Goal: Task Accomplishment & Management: Use online tool/utility

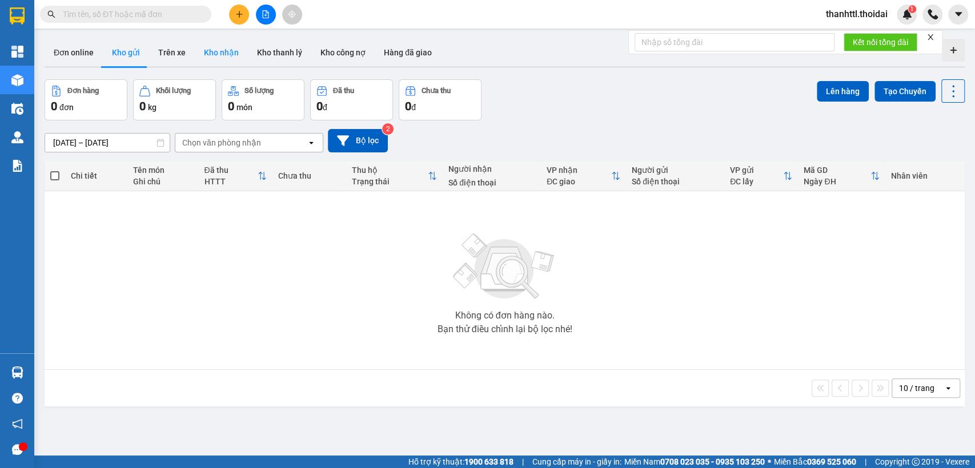
click at [219, 56] on button "Kho nhận" at bounding box center [221, 52] width 53 height 27
click at [298, 146] on icon "Clear value" at bounding box center [298, 142] width 9 height 9
click at [125, 52] on button "Kho gửi" at bounding box center [126, 52] width 46 height 27
click at [177, 55] on button "Trên xe" at bounding box center [172, 52] width 46 height 27
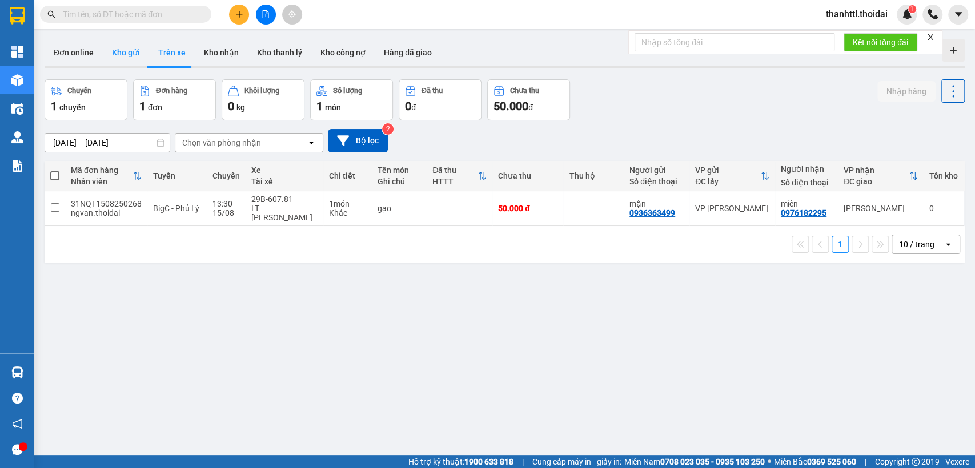
click at [122, 55] on button "Kho gửi" at bounding box center [126, 52] width 46 height 27
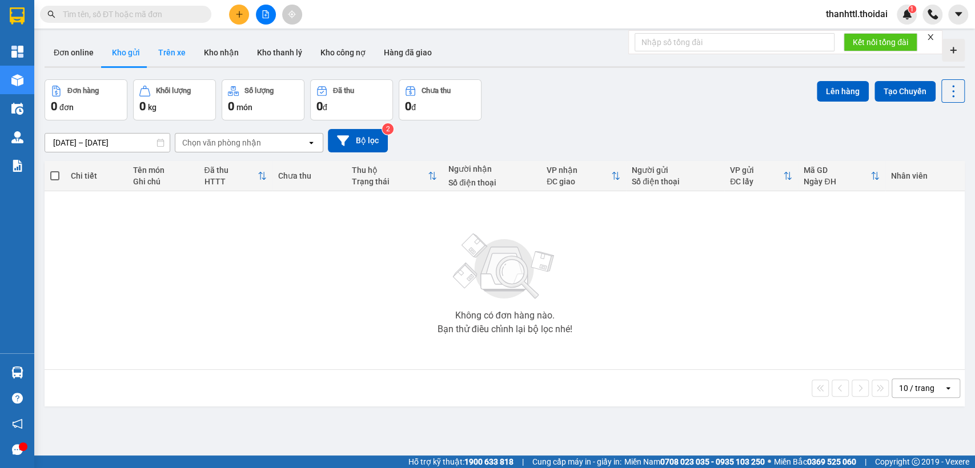
click at [167, 55] on button "Trên xe" at bounding box center [172, 52] width 46 height 27
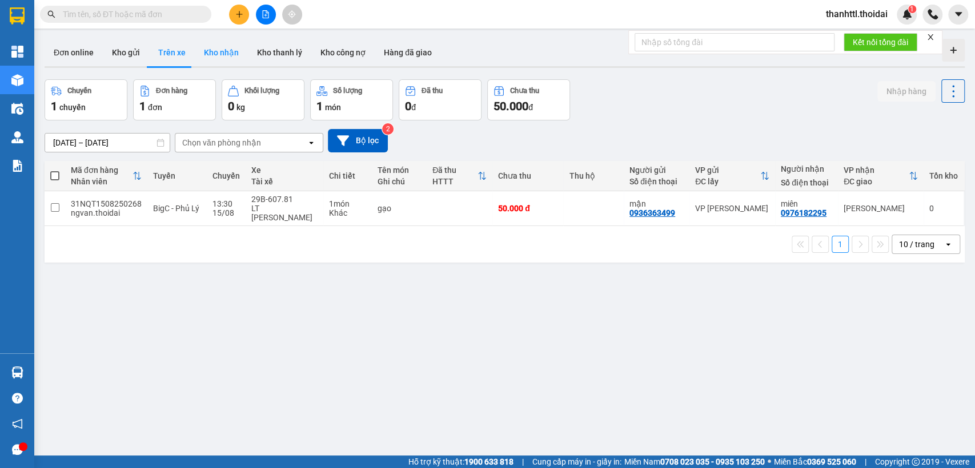
click at [215, 55] on button "Kho nhận" at bounding box center [221, 52] width 53 height 27
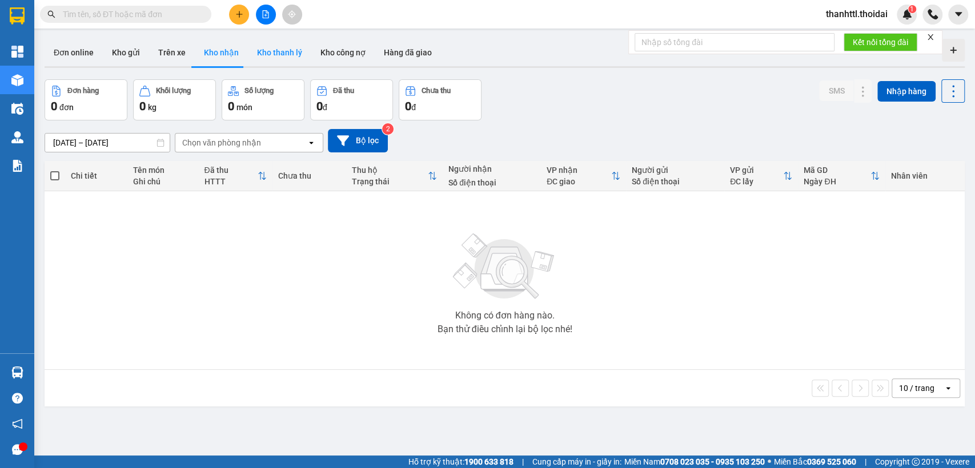
click at [276, 56] on button "Kho thanh lý" at bounding box center [279, 52] width 63 height 27
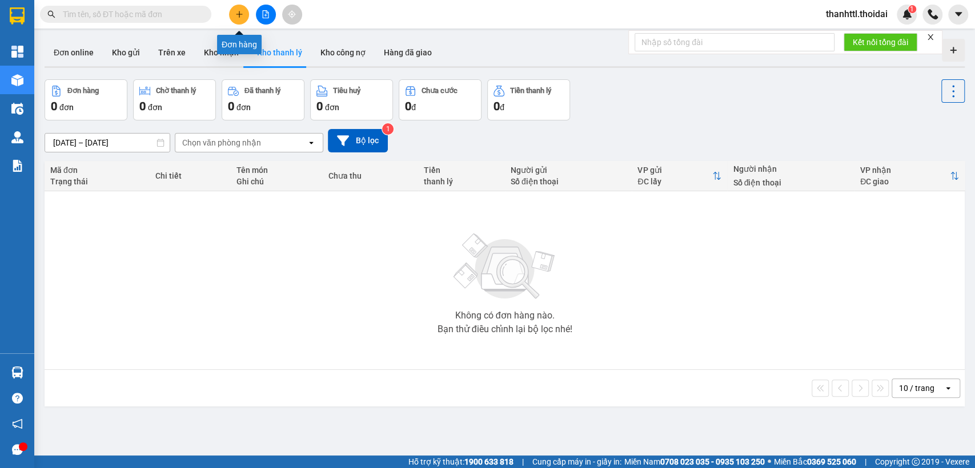
click at [237, 19] on button at bounding box center [239, 15] width 20 height 20
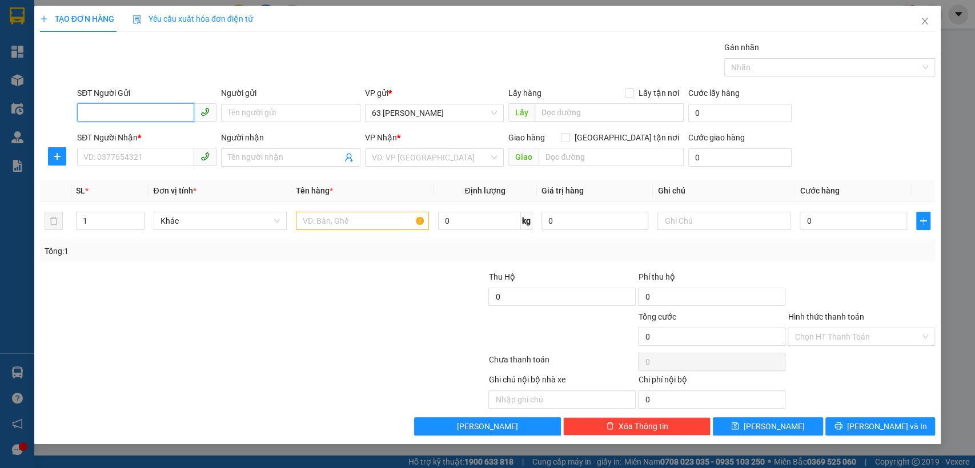
click at [110, 107] on input "SĐT Người Gửi" at bounding box center [135, 112] width 117 height 18
click at [135, 138] on div "0987663180 - [GEOGRAPHIC_DATA]" at bounding box center [148, 136] width 129 height 13
type input "0987663180"
type input "Chị Hà"
type input "0987663180"
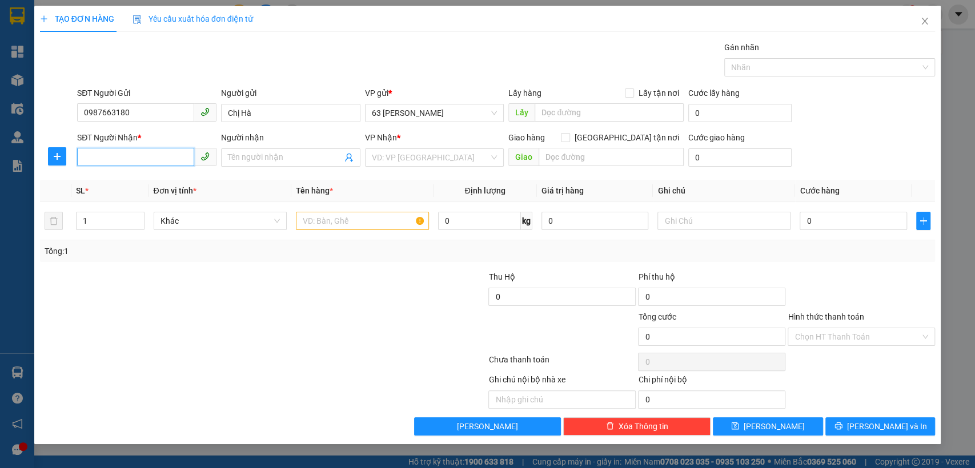
click at [135, 153] on input "SĐT Người Nhận *" at bounding box center [135, 157] width 117 height 18
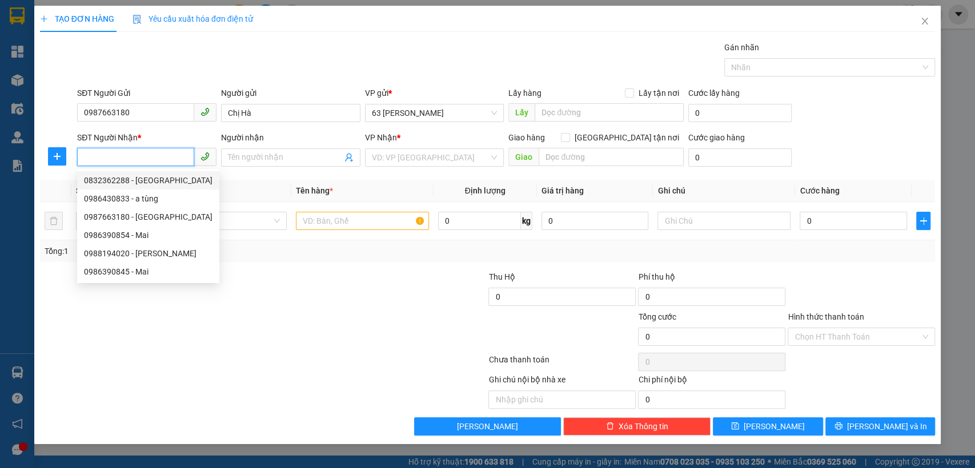
click at [146, 183] on div "0832362288 - [GEOGRAPHIC_DATA]" at bounding box center [148, 180] width 129 height 13
type input "0832362288"
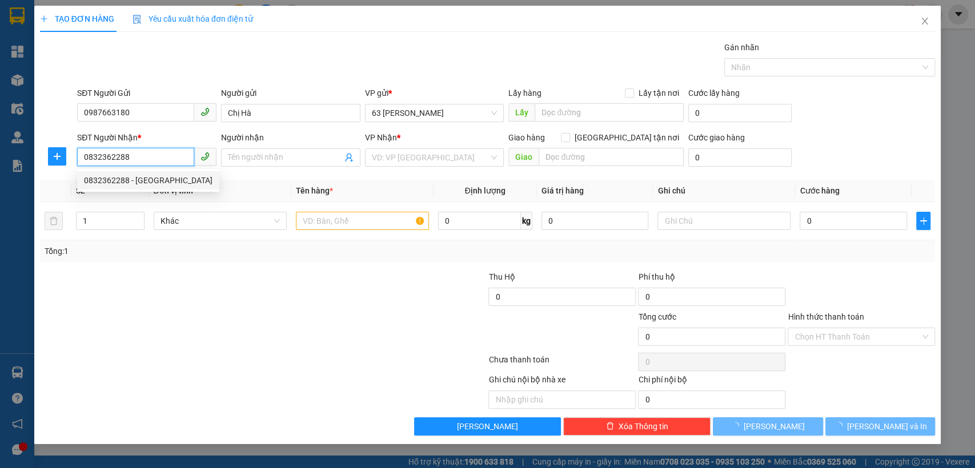
type input "[GEOGRAPHIC_DATA]"
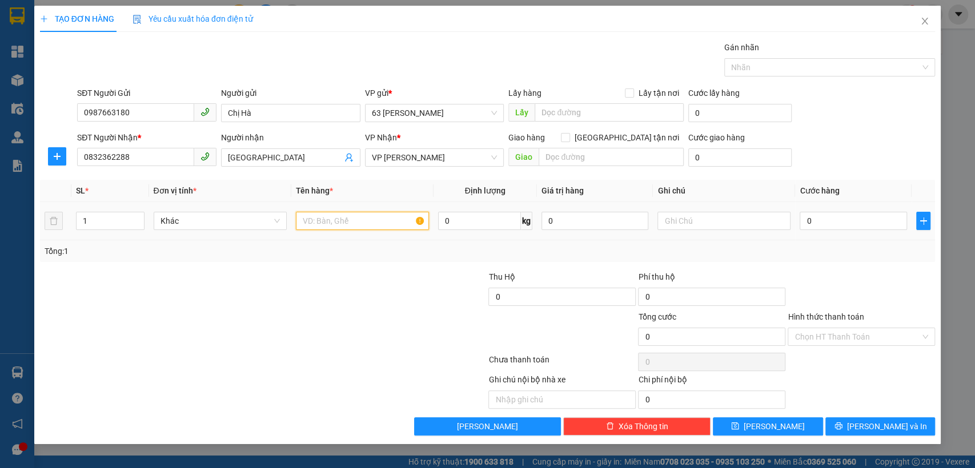
drag, startPoint x: 338, startPoint y: 220, endPoint x: 341, endPoint y: 212, distance: 9.0
click at [341, 212] on input "text" at bounding box center [362, 221] width 133 height 18
type input "h"
type input "g tờ"
click at [816, 220] on input "0" at bounding box center [853, 221] width 107 height 18
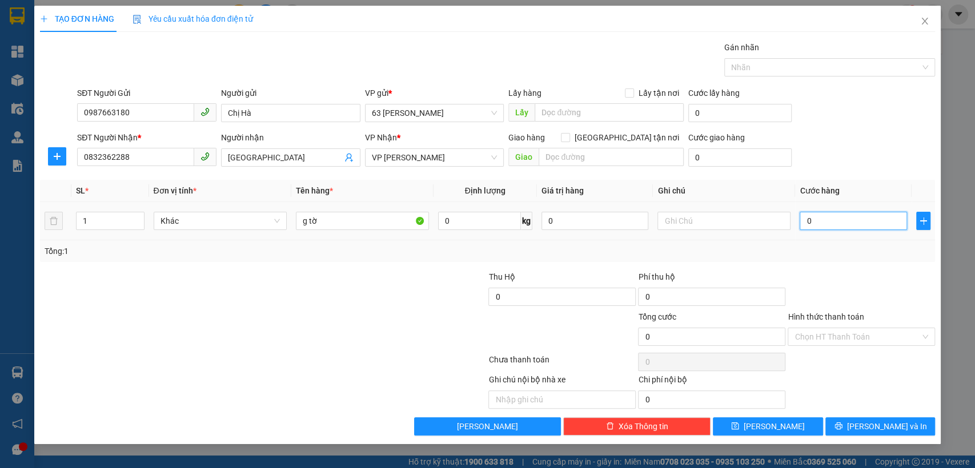
type input "3"
type input "30"
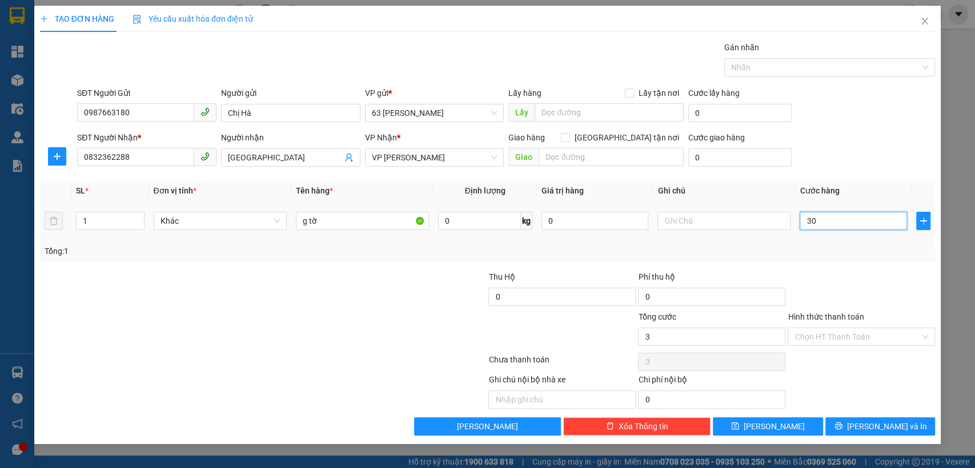
type input "30"
type input "300"
type input "3.000"
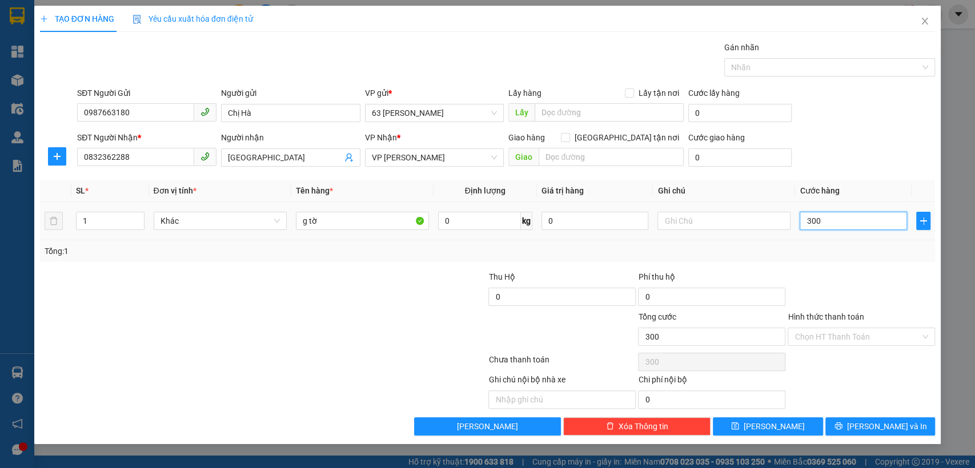
type input "3.000"
type input "30.000"
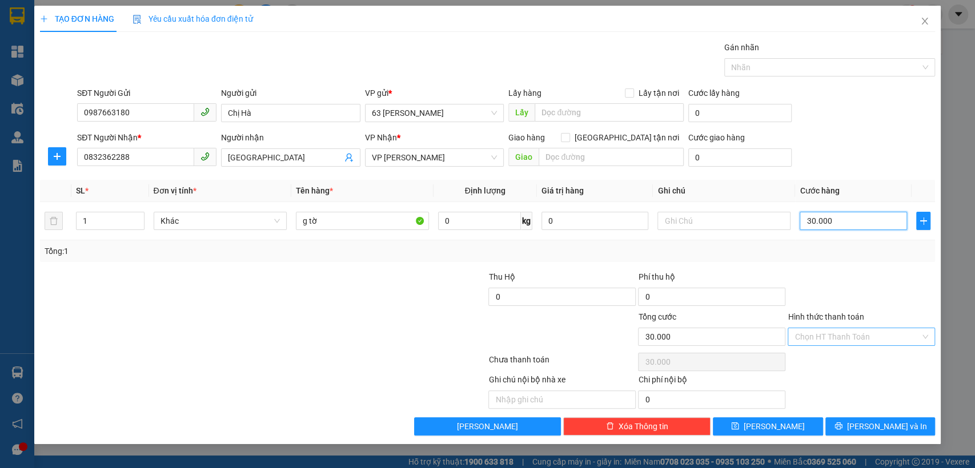
type input "30.000"
click at [823, 332] on input "Hình thức thanh toán" at bounding box center [858, 336] width 126 height 17
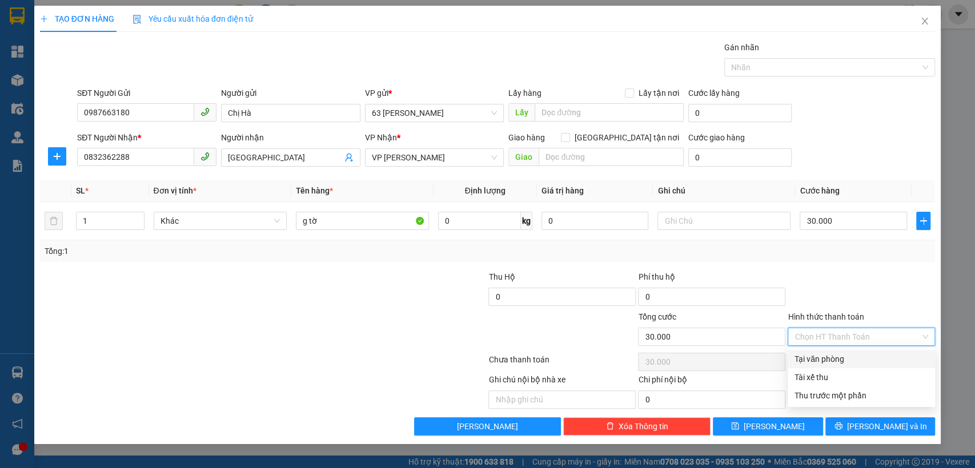
click at [819, 362] on div "Tại văn phòng" at bounding box center [862, 359] width 134 height 13
type input "0"
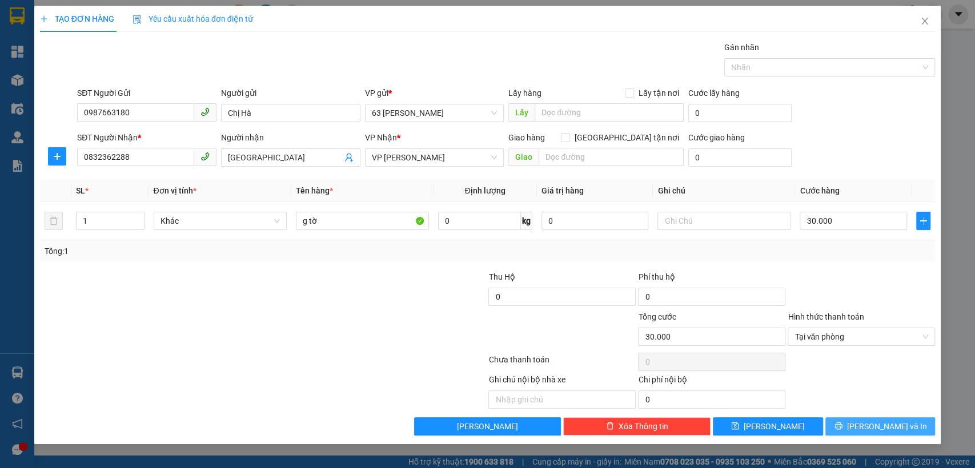
click at [848, 423] on button "[PERSON_NAME] và In" at bounding box center [880, 427] width 110 height 18
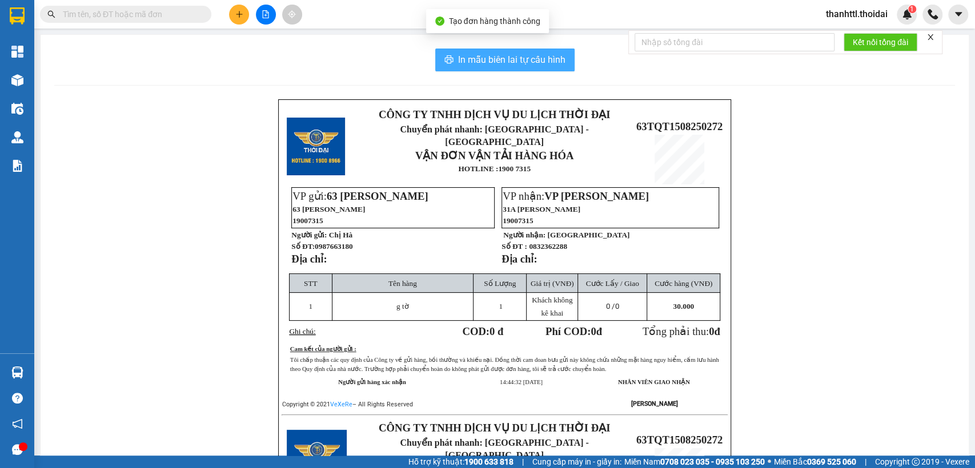
click at [514, 63] on span "In mẫu biên lai tự cấu hình" at bounding box center [511, 60] width 107 height 14
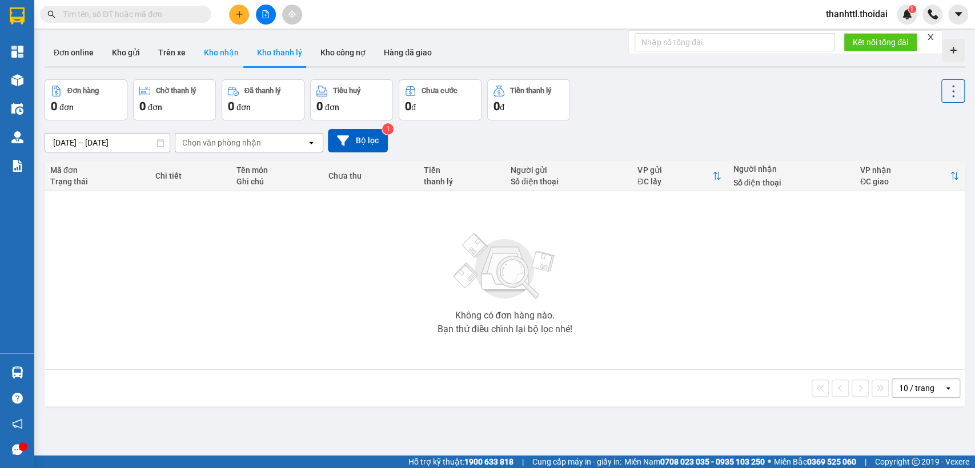
click at [217, 58] on button "Kho nhận" at bounding box center [221, 52] width 53 height 27
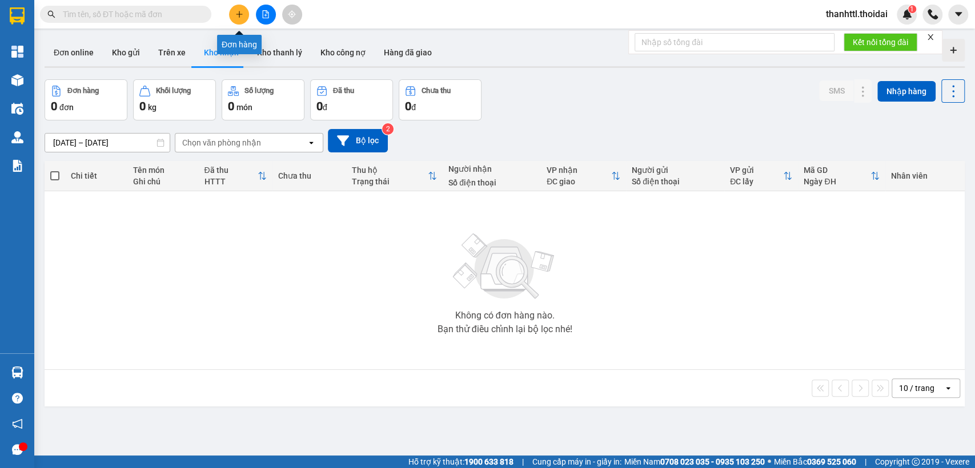
click at [242, 16] on icon "plus" at bounding box center [239, 14] width 8 height 8
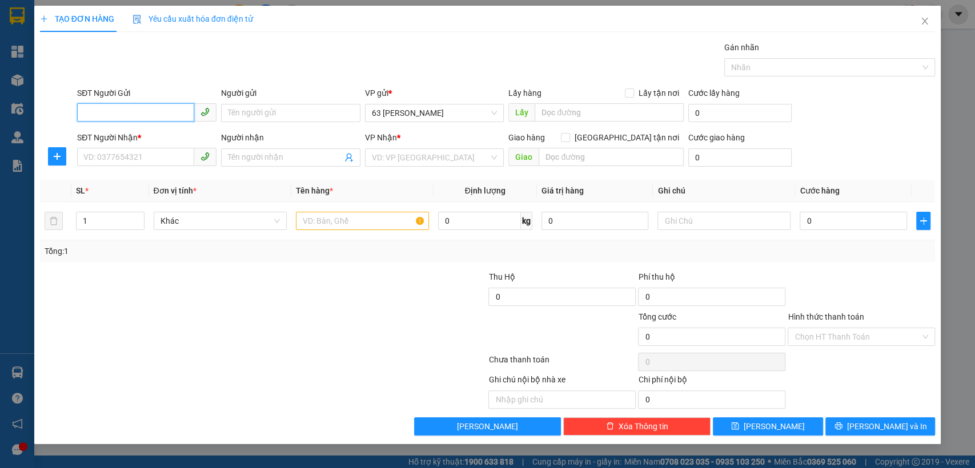
click at [118, 113] on input "SĐT Người Gửi" at bounding box center [135, 112] width 117 height 18
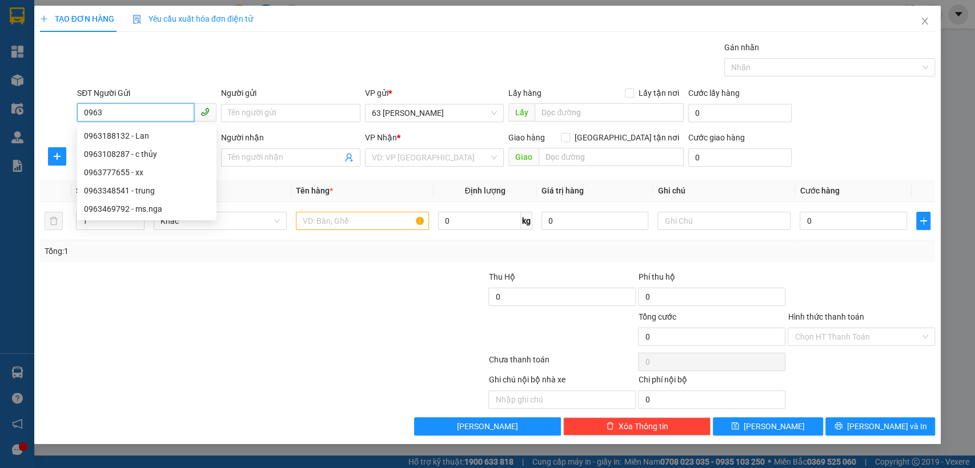
drag, startPoint x: 119, startPoint y: 110, endPoint x: 0, endPoint y: 147, distance: 125.0
click at [0, 147] on div "TẠO ĐƠN HÀNG Yêu cầu xuất hóa đơn điện tử Transit Pickup Surcharge Ids Transit …" at bounding box center [487, 234] width 975 height 468
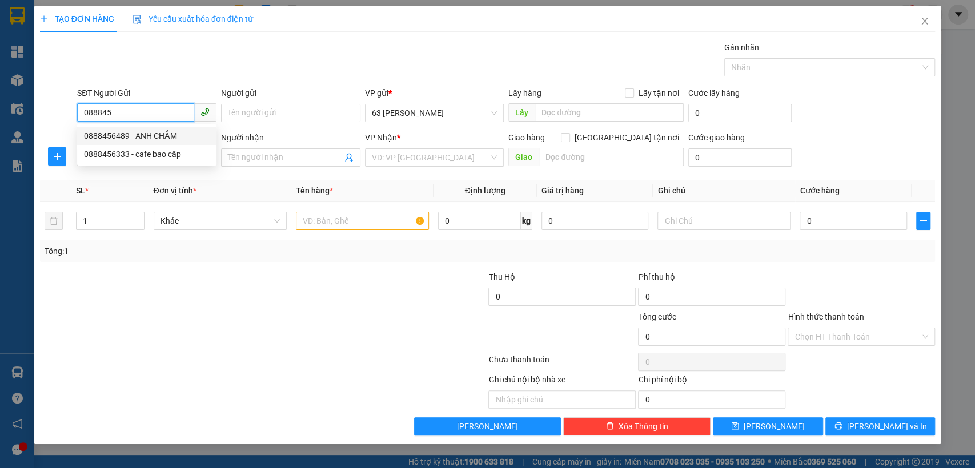
click at [119, 140] on div "0888456489 - ANH CHẮM" at bounding box center [147, 136] width 126 height 13
type input "0888456489"
type input "ANH CHẮM"
type input "0888456489"
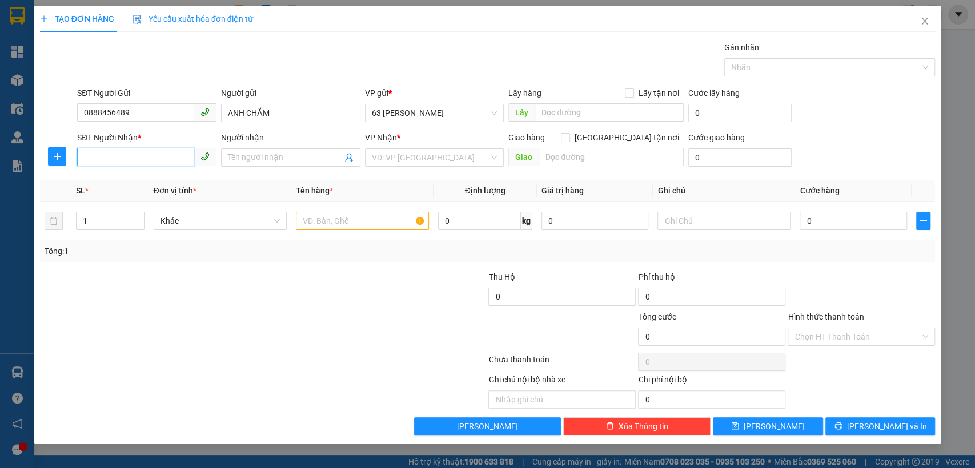
click at [115, 162] on input "SĐT Người Nhận *" at bounding box center [135, 157] width 117 height 18
type input "0963434826"
click at [260, 157] on input "Người nhận" at bounding box center [285, 157] width 114 height 13
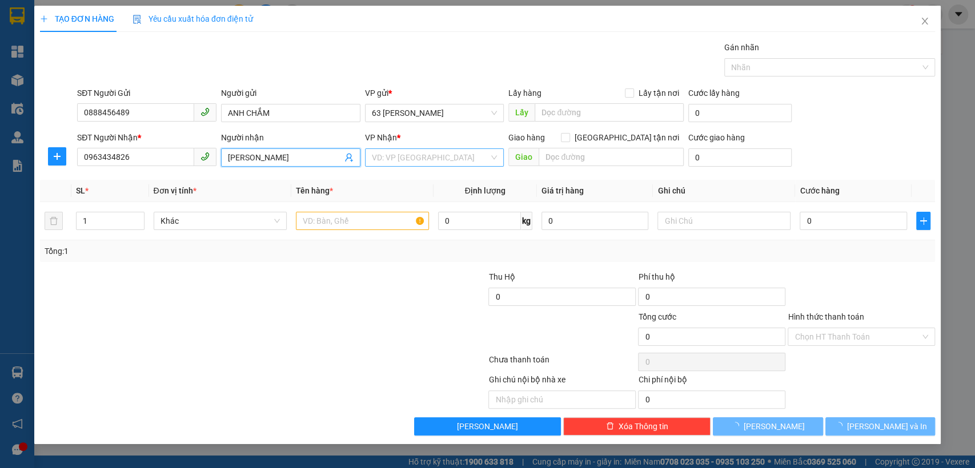
type input "[PERSON_NAME]"
click at [434, 158] on input "search" at bounding box center [431, 157] width 118 height 17
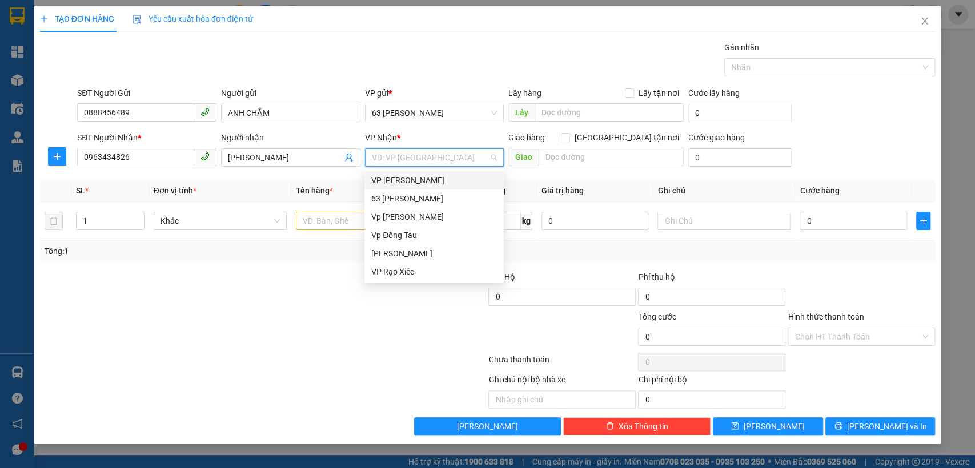
click at [428, 181] on div "VP [PERSON_NAME]" at bounding box center [434, 180] width 126 height 13
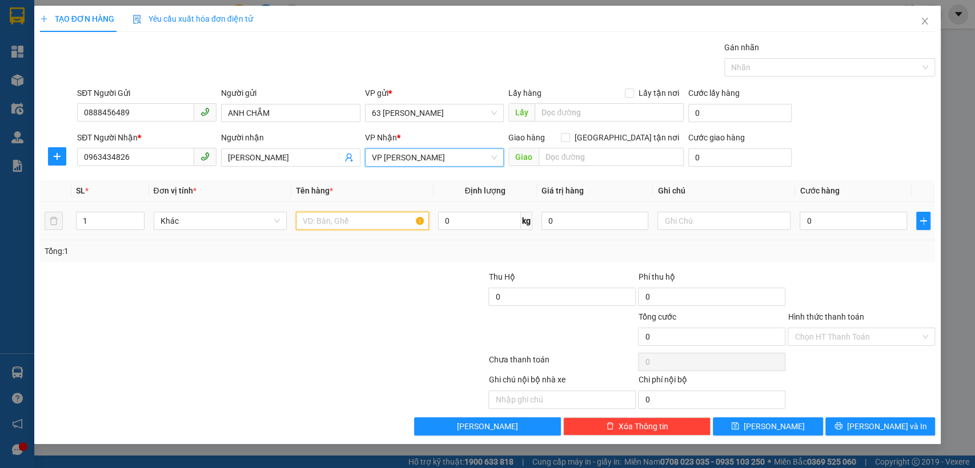
click at [339, 223] on input "text" at bounding box center [362, 221] width 133 height 18
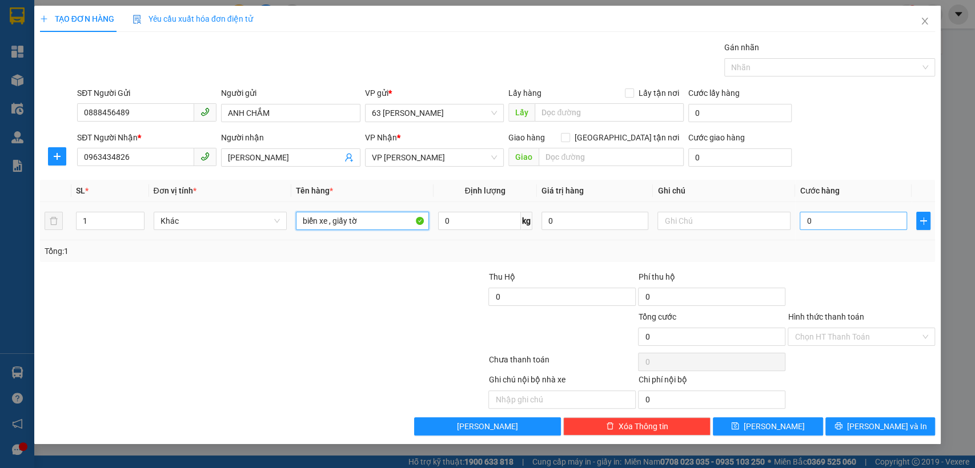
type input "biển xe , giấy tờ"
click at [811, 218] on input "0" at bounding box center [853, 221] width 107 height 18
type input "3"
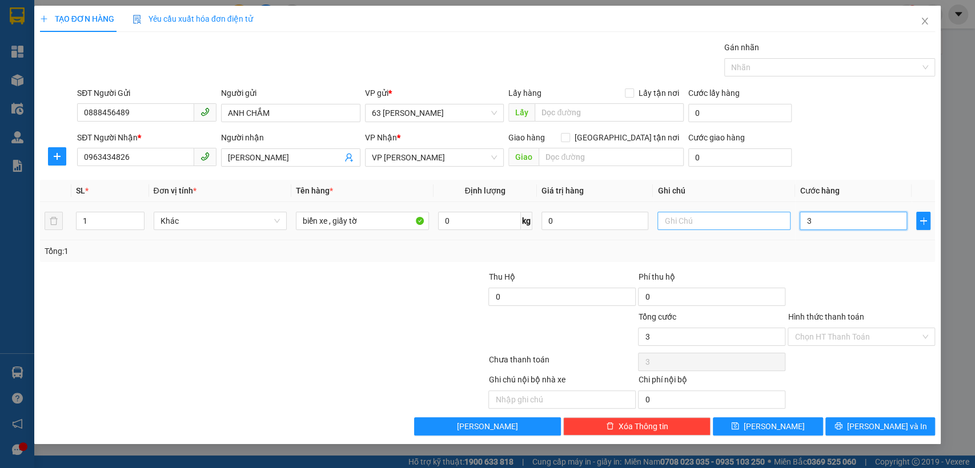
type input "30"
type input "300"
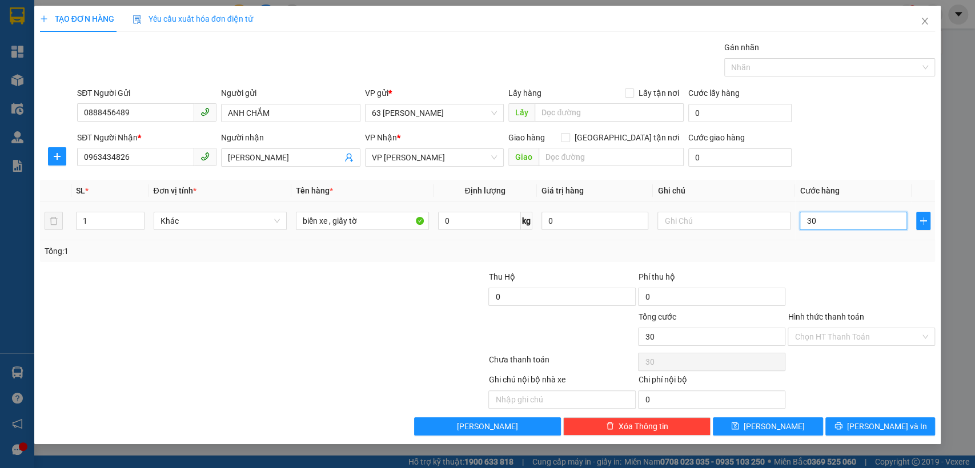
type input "300"
type input "3.000"
type input "30.000"
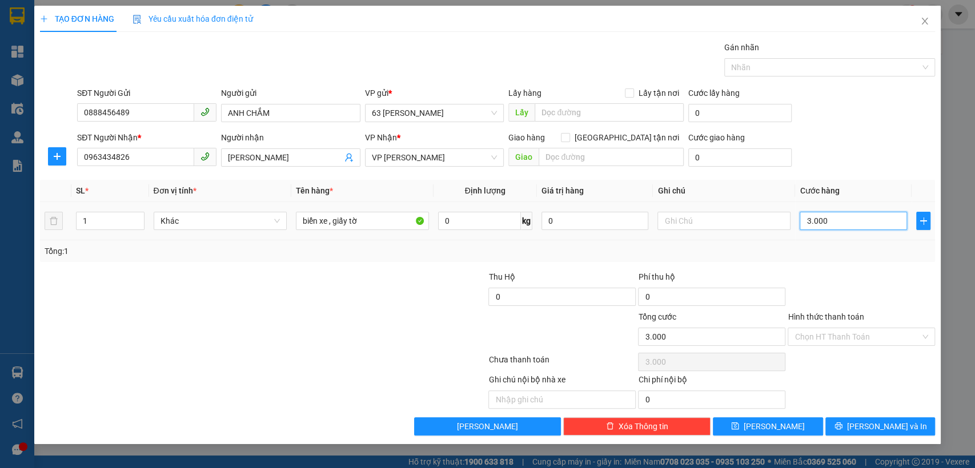
type input "30.000"
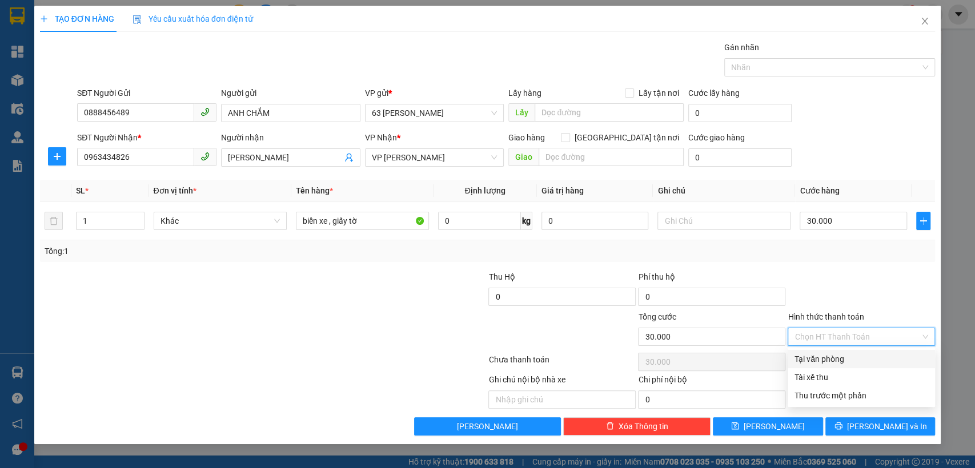
click at [817, 332] on input "Hình thức thanh toán" at bounding box center [858, 336] width 126 height 17
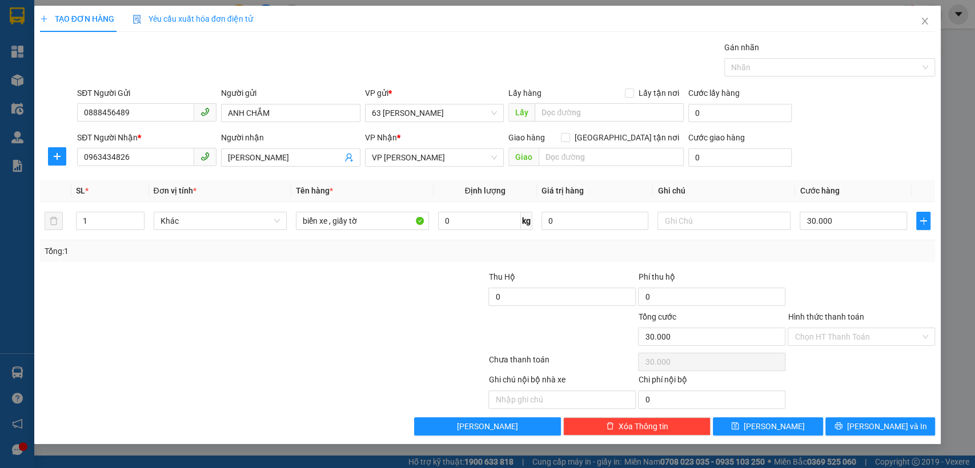
click at [765, 260] on div "Tổng: 1" at bounding box center [488, 251] width 896 height 22
click at [856, 427] on button "[PERSON_NAME] và In" at bounding box center [880, 427] width 110 height 18
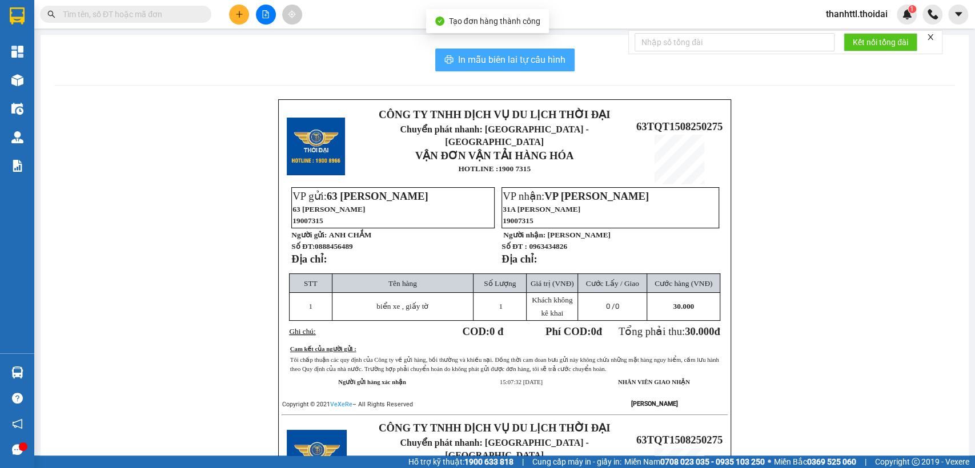
click at [513, 61] on span "In mẫu biên lai tự cấu hình" at bounding box center [511, 60] width 107 height 14
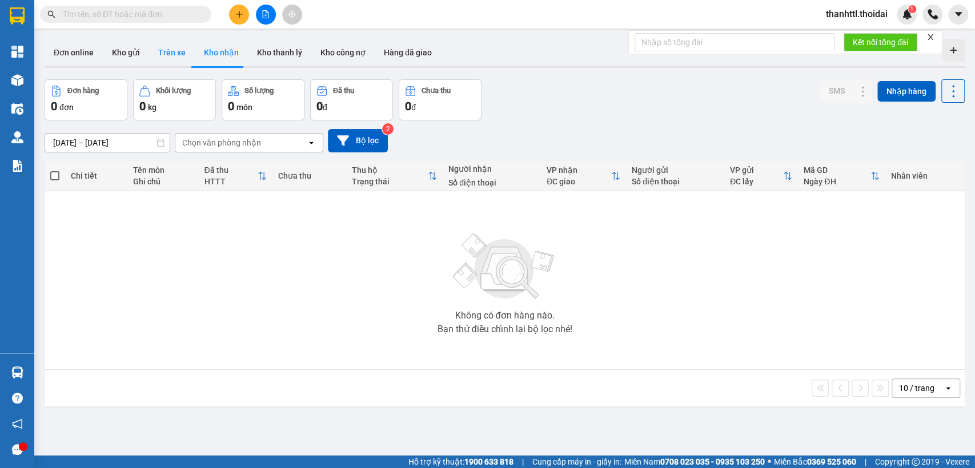
click at [166, 55] on button "Trên xe" at bounding box center [172, 52] width 46 height 27
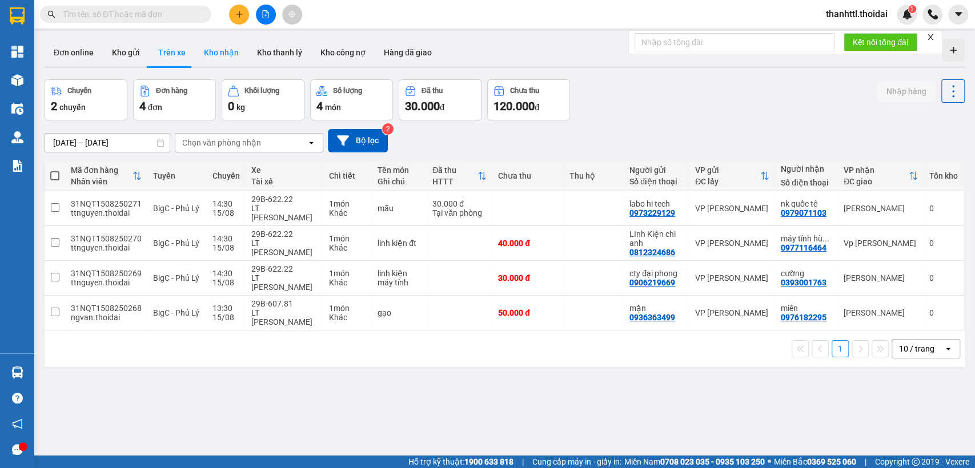
click at [219, 51] on button "Kho nhận" at bounding box center [221, 52] width 53 height 27
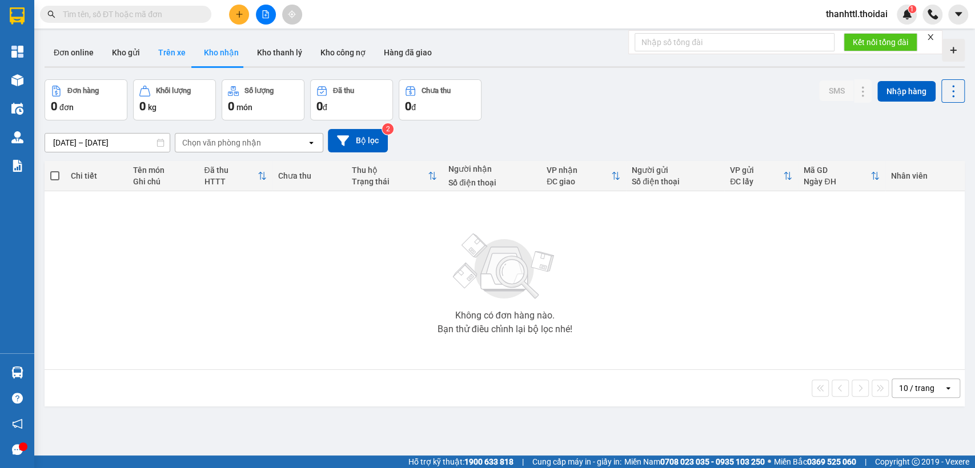
click at [173, 56] on button "Trên xe" at bounding box center [172, 52] width 46 height 27
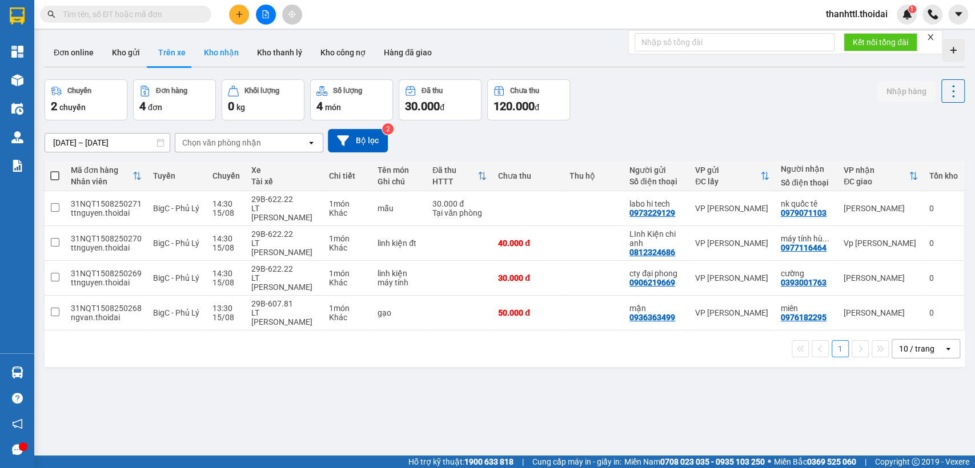
click at [223, 56] on button "Kho nhận" at bounding box center [221, 52] width 53 height 27
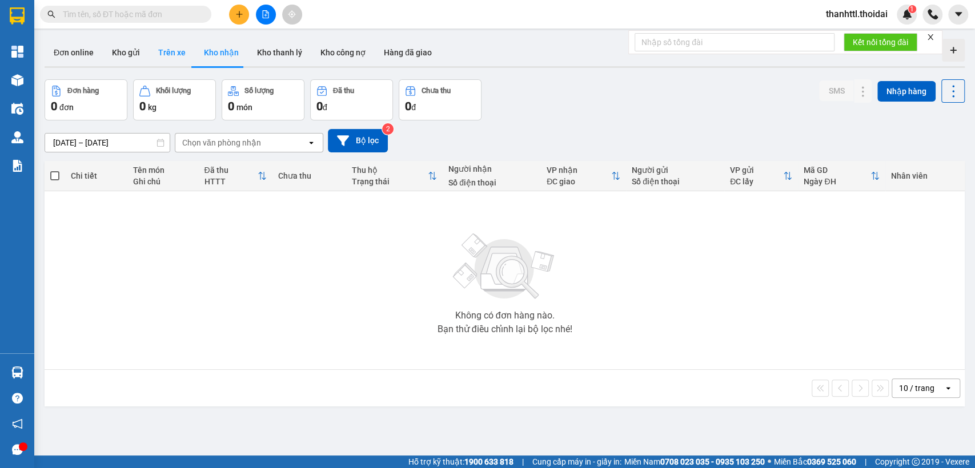
click at [178, 55] on button "Trên xe" at bounding box center [172, 52] width 46 height 27
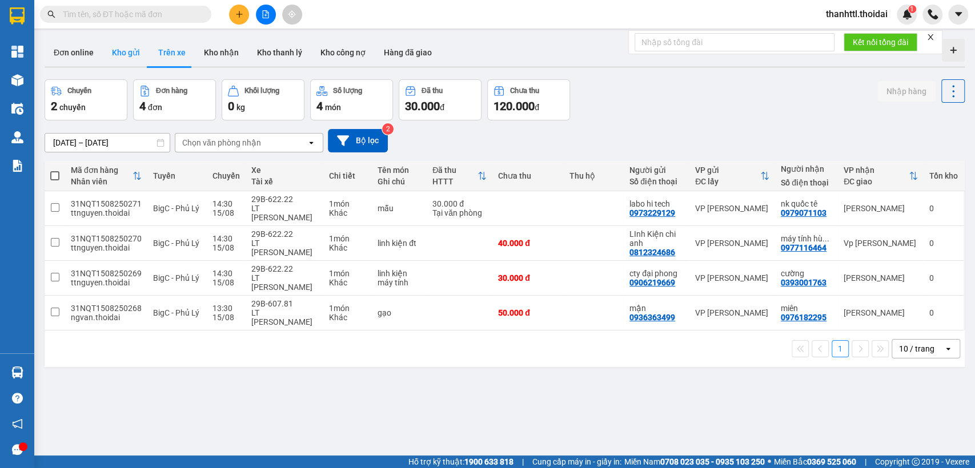
click at [126, 56] on button "Kho gửi" at bounding box center [126, 52] width 46 height 27
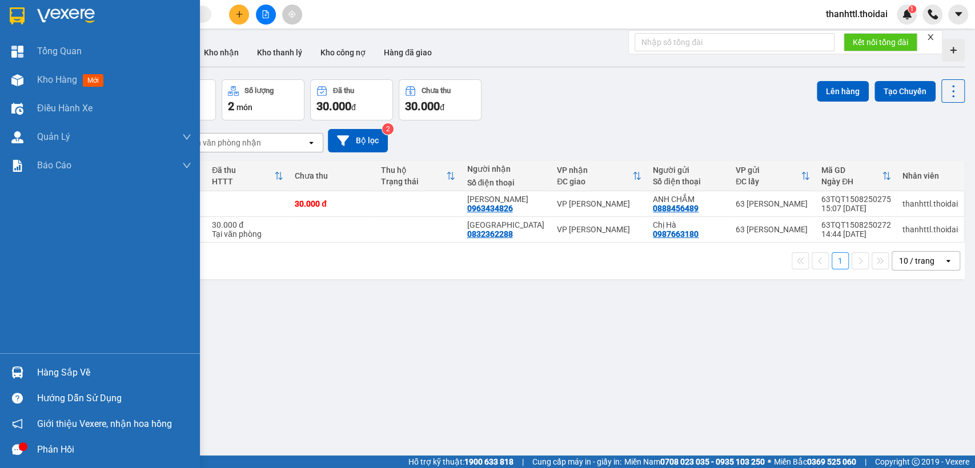
click at [30, 372] on div "Hàng sắp về" at bounding box center [100, 373] width 200 height 26
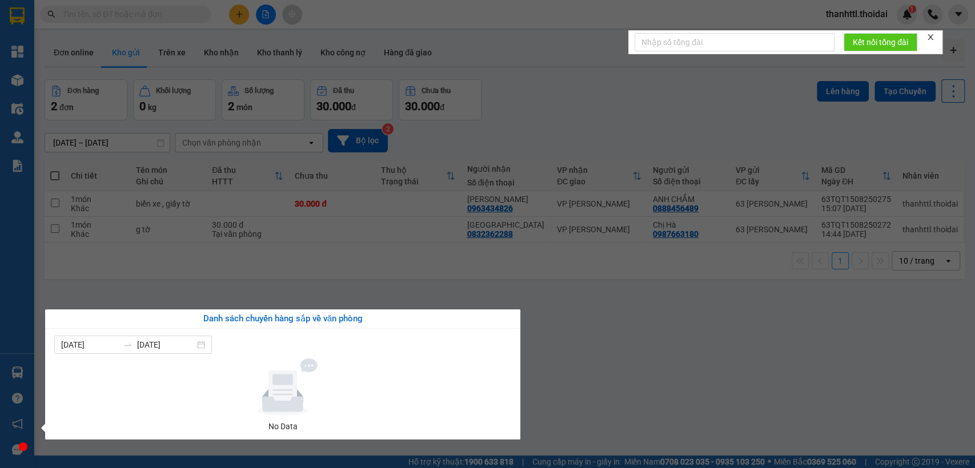
click at [663, 352] on section "Kết quả tìm kiếm ( 0 ) Bộ lọc No Data thanhttl.thoidai 1 Tổng Quan Kho hàng mới…" at bounding box center [487, 234] width 975 height 468
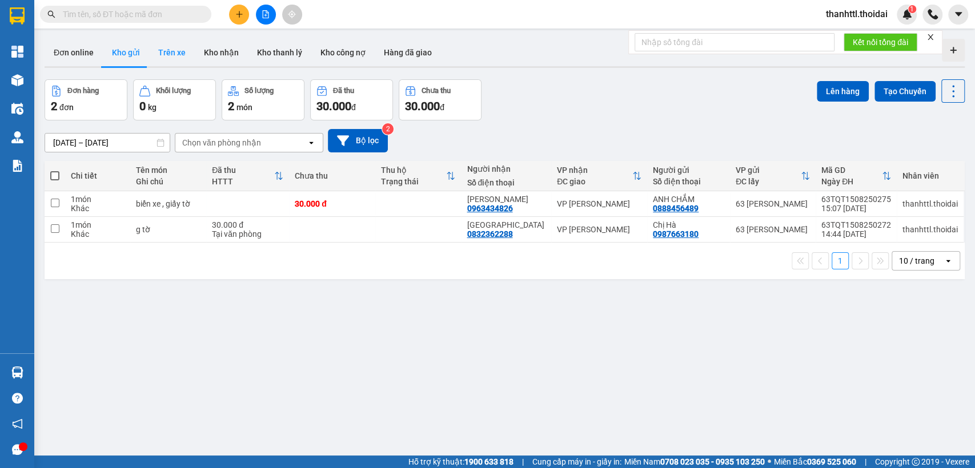
click at [166, 49] on button "Trên xe" at bounding box center [172, 52] width 46 height 27
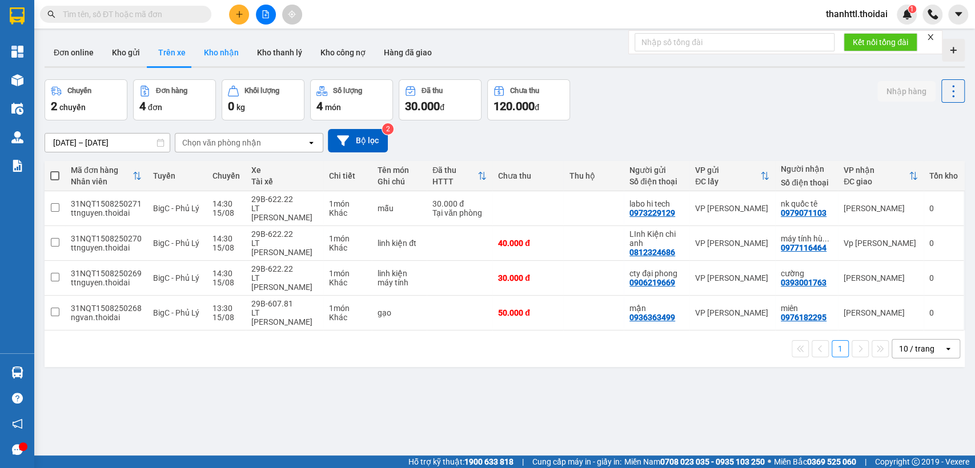
click at [224, 54] on button "Kho nhận" at bounding box center [221, 52] width 53 height 27
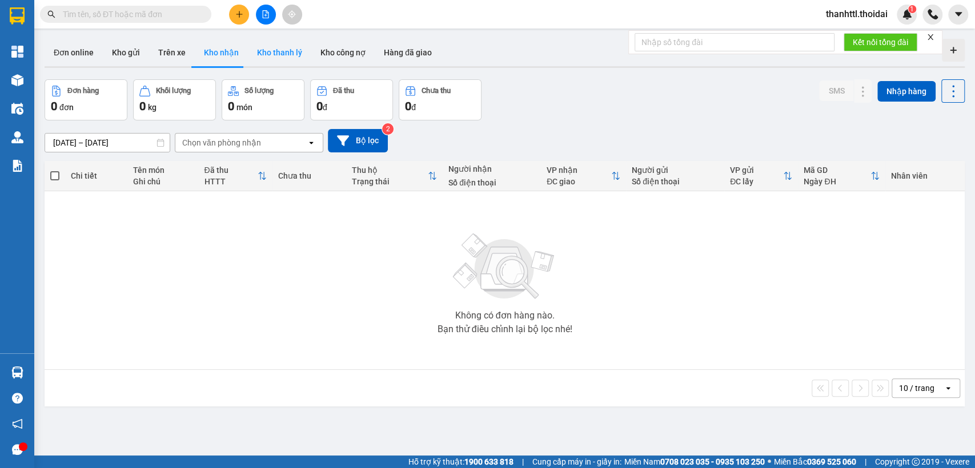
click at [270, 53] on button "Kho thanh lý" at bounding box center [279, 52] width 63 height 27
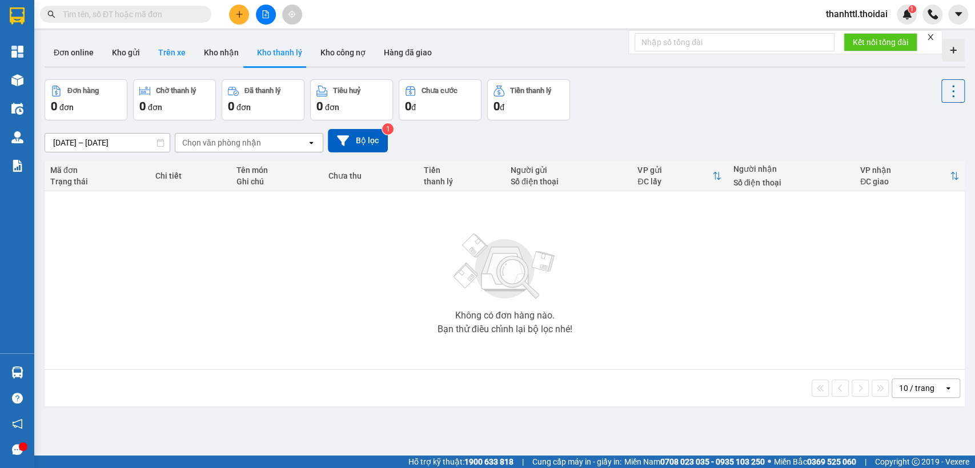
click at [164, 55] on button "Trên xe" at bounding box center [172, 52] width 46 height 27
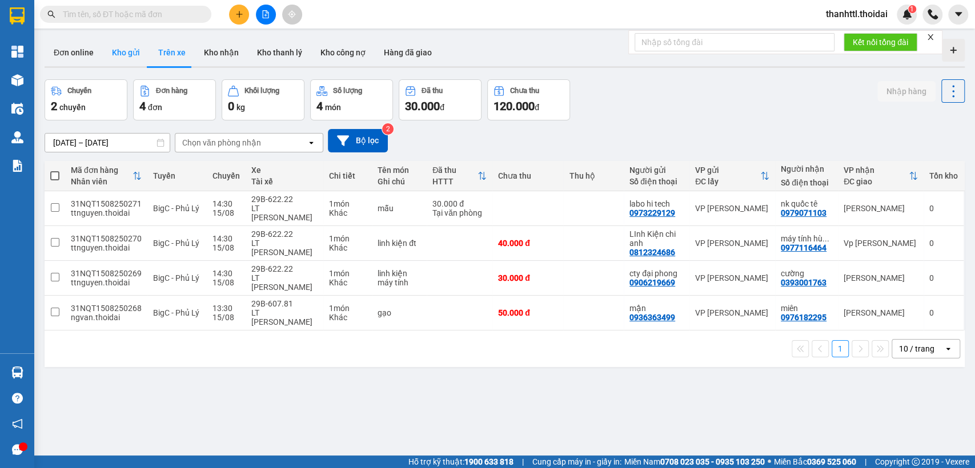
click at [122, 48] on button "Kho gửi" at bounding box center [126, 52] width 46 height 27
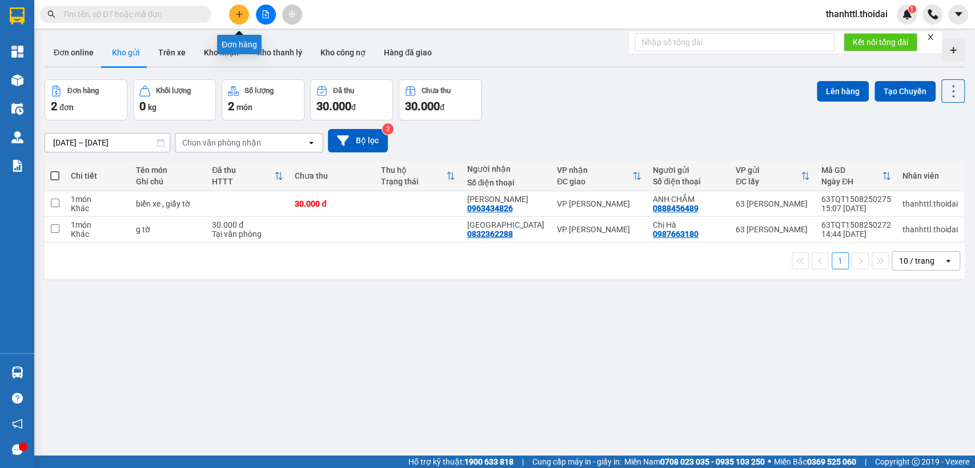
click at [247, 14] on button at bounding box center [239, 15] width 20 height 20
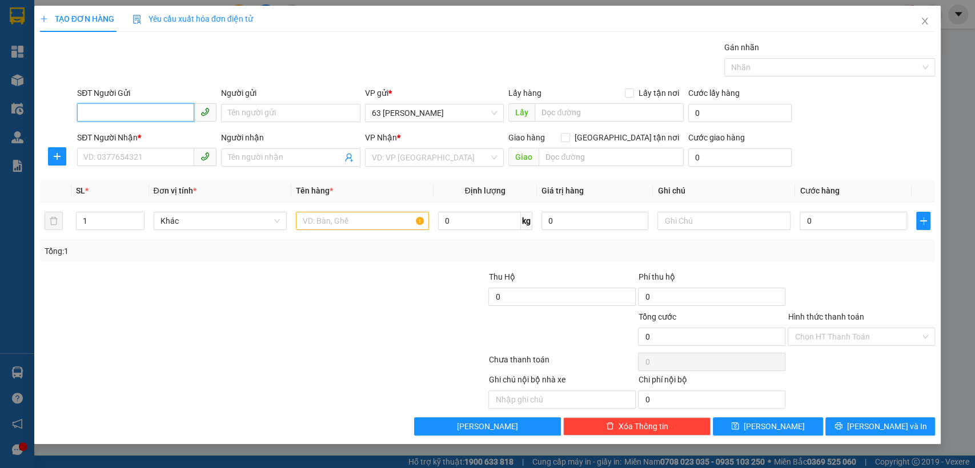
click at [140, 113] on input "SĐT Người Gửi" at bounding box center [135, 112] width 117 height 18
click at [146, 138] on div "0904818789 - tiệp" at bounding box center [147, 136] width 126 height 13
type input "0904818789"
type input "tiệp"
type input "0904818789"
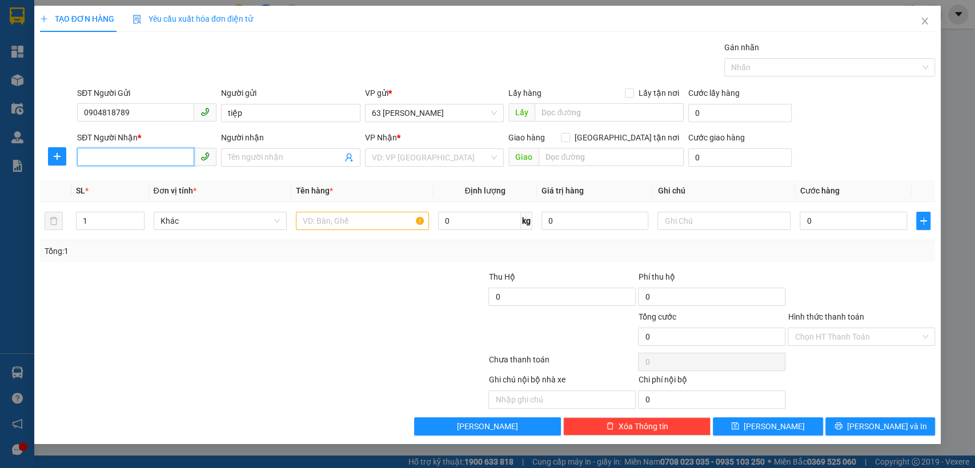
click at [150, 155] on input "SĐT Người Nhận *" at bounding box center [135, 157] width 117 height 18
click at [168, 182] on div "0979881861 - [PERSON_NAME]" at bounding box center [147, 180] width 126 height 13
type input "0979881861"
click at [272, 159] on input "anh Nhiên" at bounding box center [285, 157] width 114 height 13
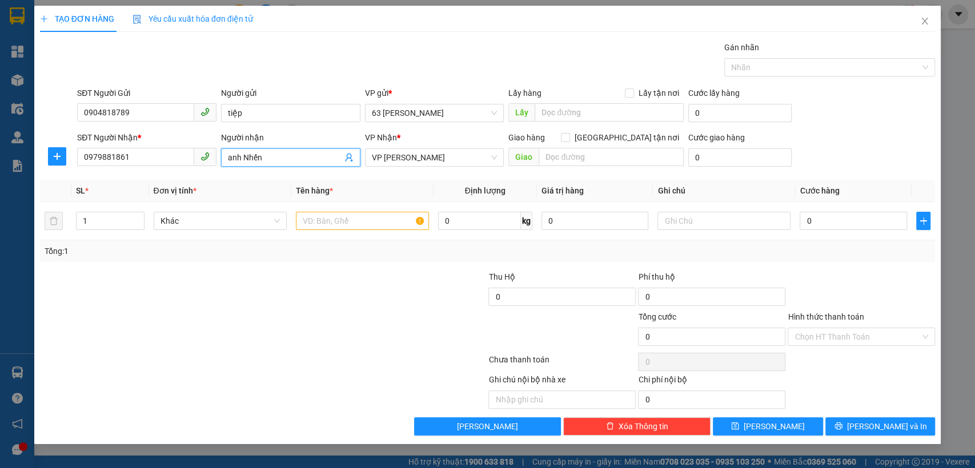
click at [252, 160] on input "anh Nhến" at bounding box center [285, 157] width 114 height 13
type input "anh Nhiến"
click at [370, 222] on input "text" at bounding box center [362, 221] width 133 height 18
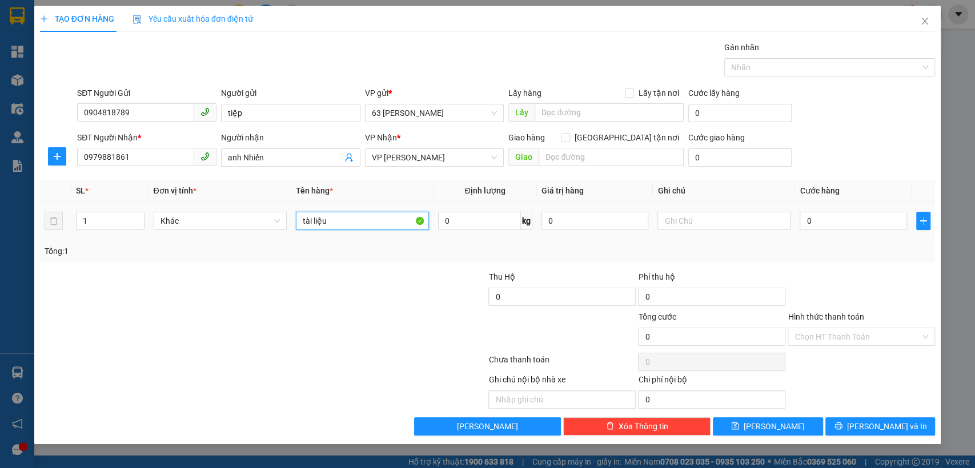
type input "tài liệu"
click at [877, 230] on div "0" at bounding box center [853, 221] width 107 height 23
click at [877, 221] on input "0" at bounding box center [853, 221] width 107 height 18
type input "3"
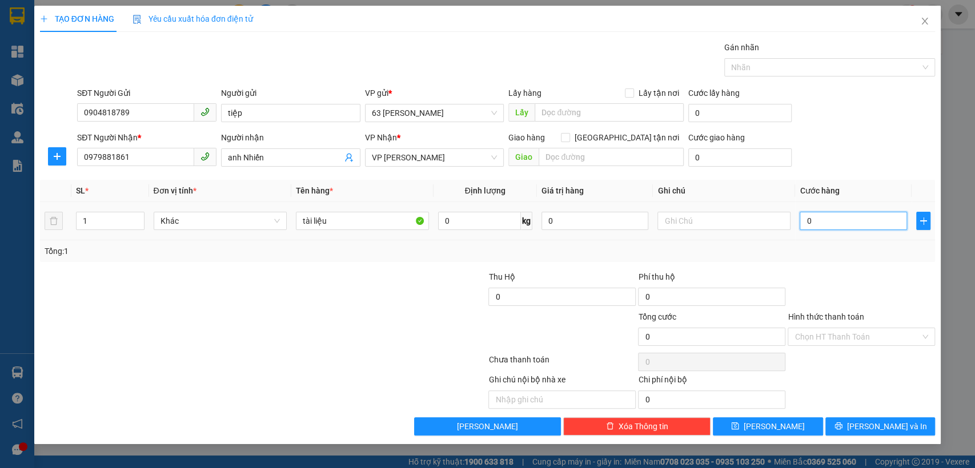
type input "3"
type input "30"
type input "300"
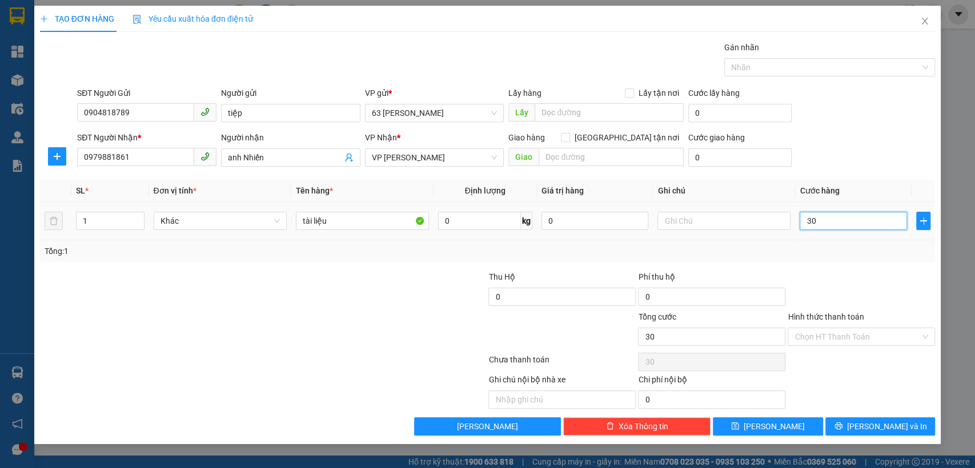
type input "300"
type input "3.000"
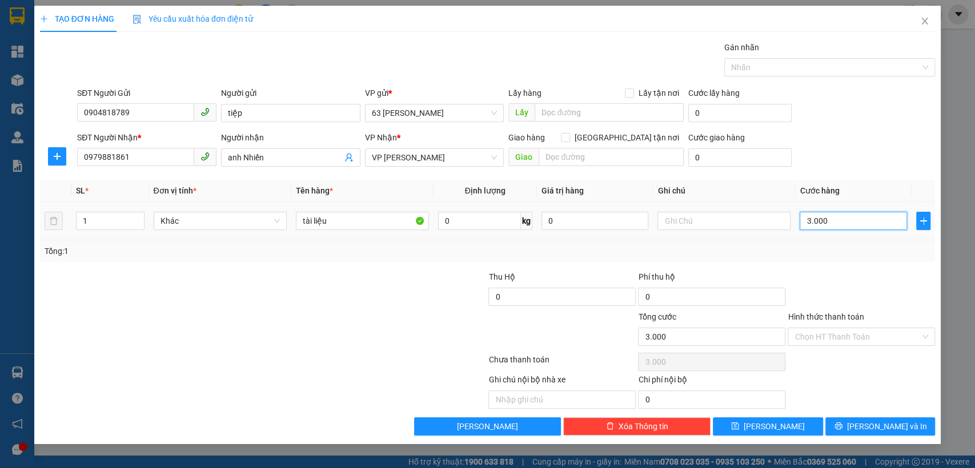
type input "30.000"
click at [847, 422] on button "[PERSON_NAME] và In" at bounding box center [880, 427] width 110 height 18
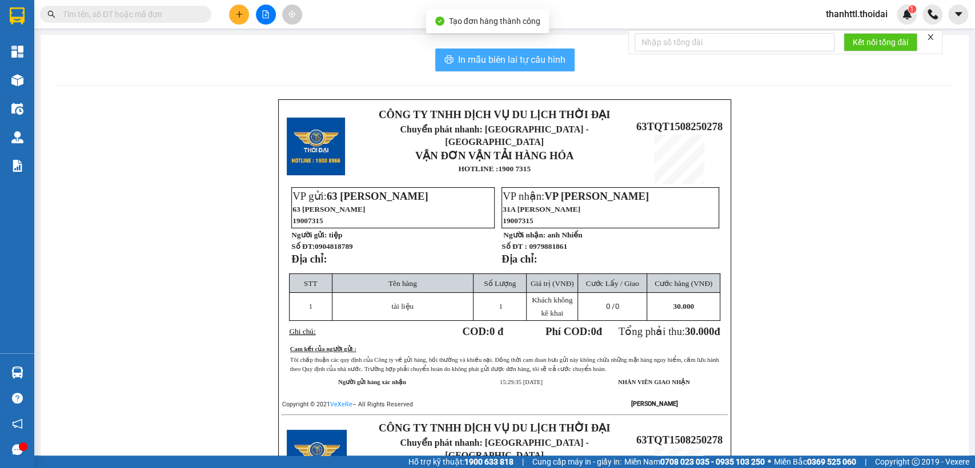
click at [520, 61] on span "In mẫu biên lai tự cấu hình" at bounding box center [511, 60] width 107 height 14
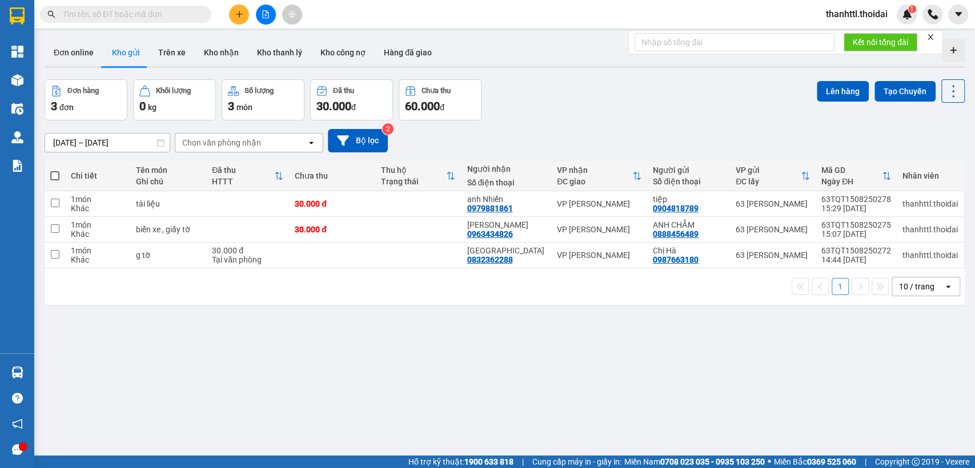
click at [645, 103] on div "Đơn hàng 3 đơn Khối lượng 0 kg Số lượng 3 món Đã thu 30.000 đ Chưa thu 60.000 đ…" at bounding box center [505, 99] width 920 height 41
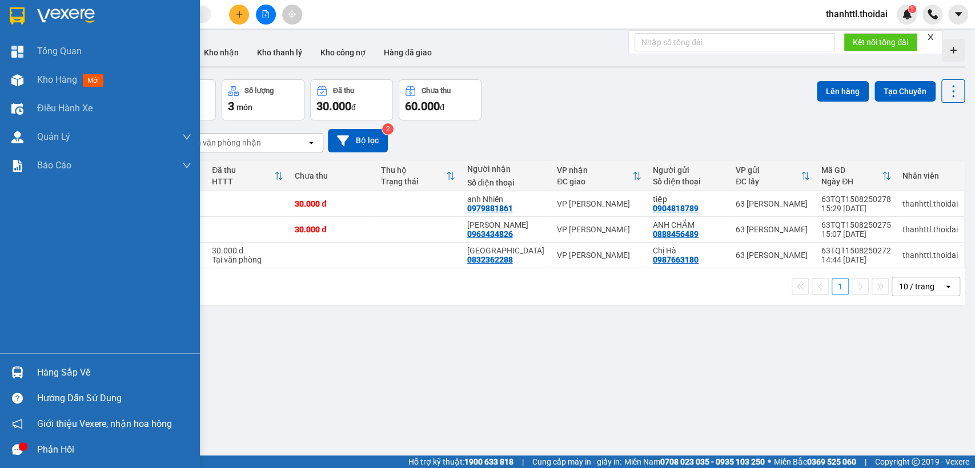
click at [27, 365] on div "Hàng sắp về" at bounding box center [100, 373] width 200 height 26
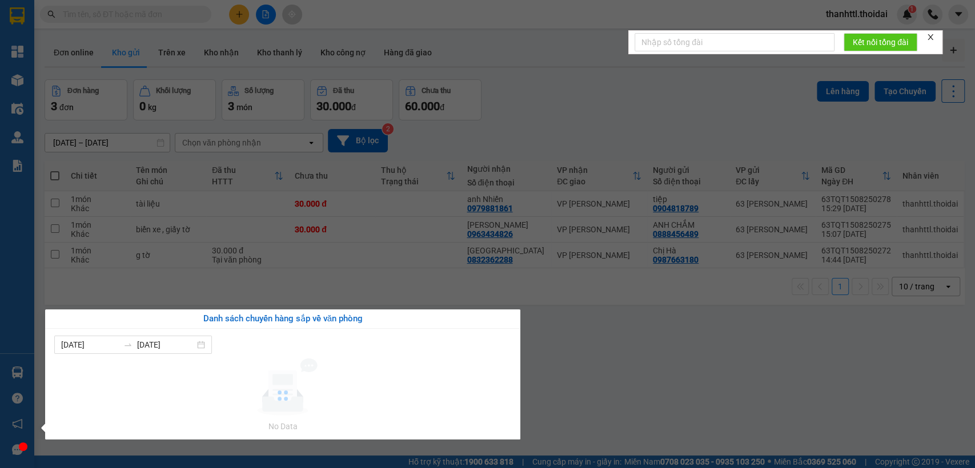
drag, startPoint x: 614, startPoint y: 400, endPoint x: 565, endPoint y: 365, distance: 60.6
click at [608, 394] on section "Kết quả tìm kiếm ( 0 ) Bộ lọc No Data thanhttl.thoidai 1 Tổng Quan Kho hàng mới…" at bounding box center [487, 234] width 975 height 468
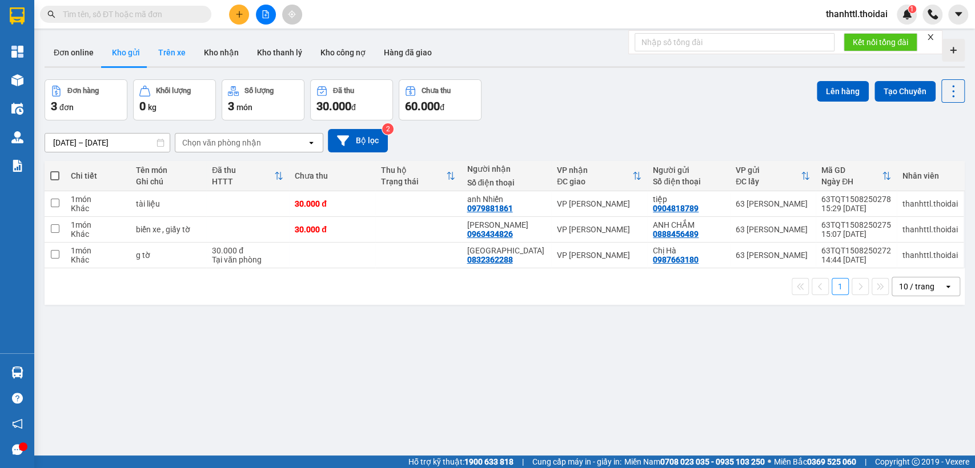
click at [167, 50] on button "Trên xe" at bounding box center [172, 52] width 46 height 27
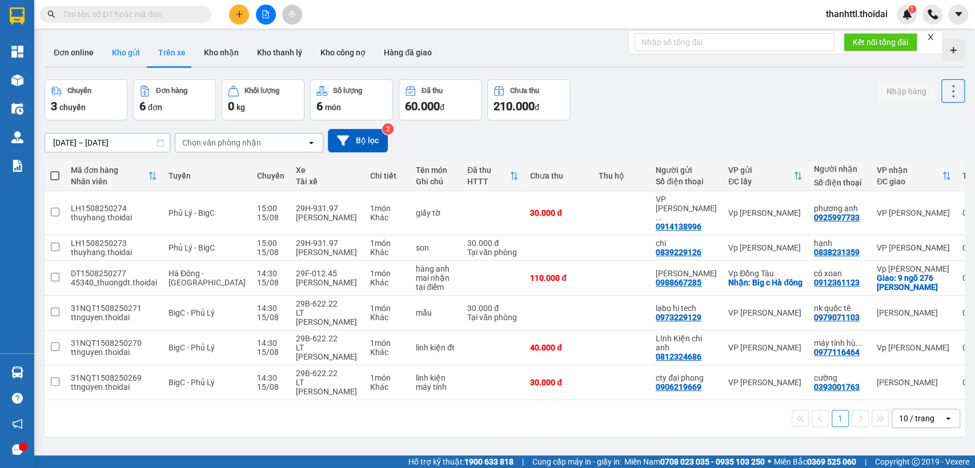
click at [132, 57] on button "Kho gửi" at bounding box center [126, 52] width 46 height 27
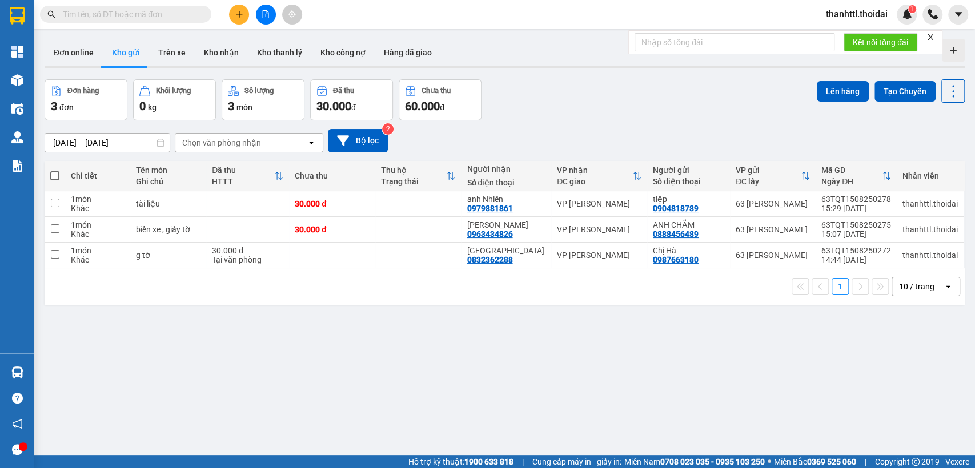
click at [52, 171] on span at bounding box center [54, 175] width 9 height 9
click at [55, 170] on input "checkbox" at bounding box center [55, 170] width 0 height 0
checkbox input "true"
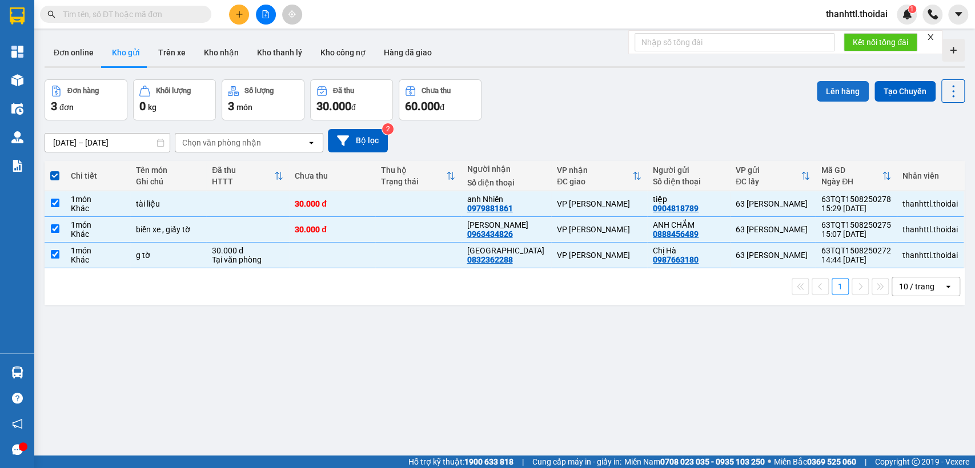
click at [832, 90] on button "Lên hàng" at bounding box center [843, 91] width 52 height 21
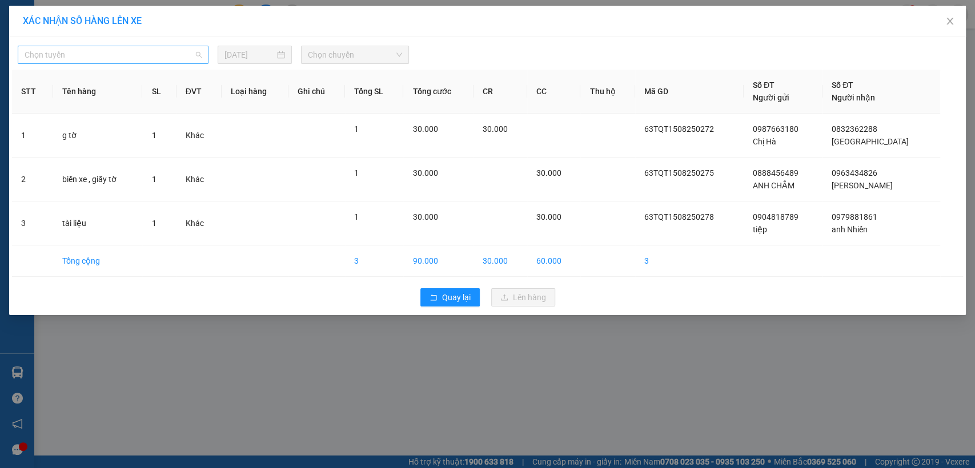
click at [200, 56] on span "Chọn tuyến" at bounding box center [113, 54] width 177 height 17
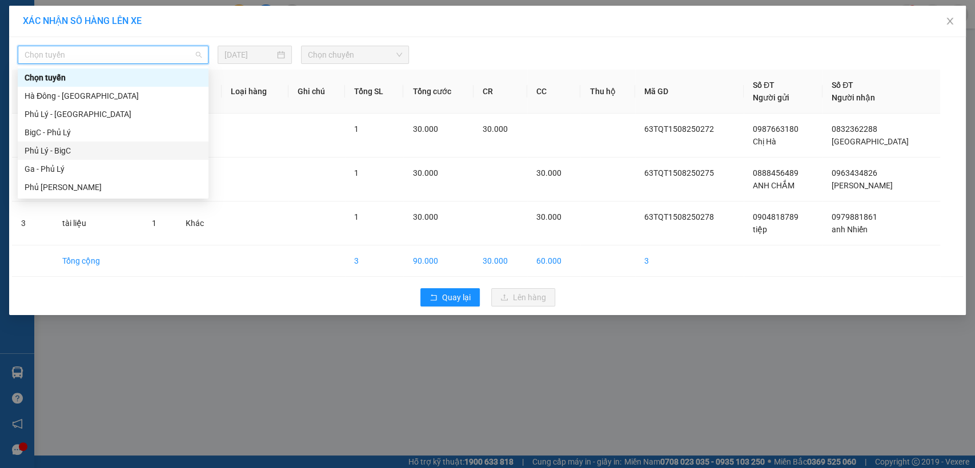
click at [71, 149] on div "Phủ Lý - BigC" at bounding box center [113, 151] width 177 height 13
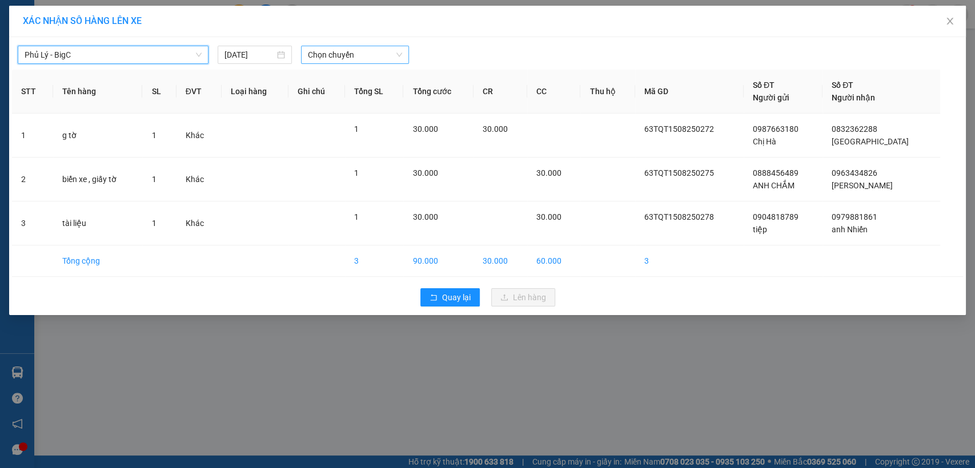
click at [399, 58] on span "Chọn chuyến" at bounding box center [355, 54] width 94 height 17
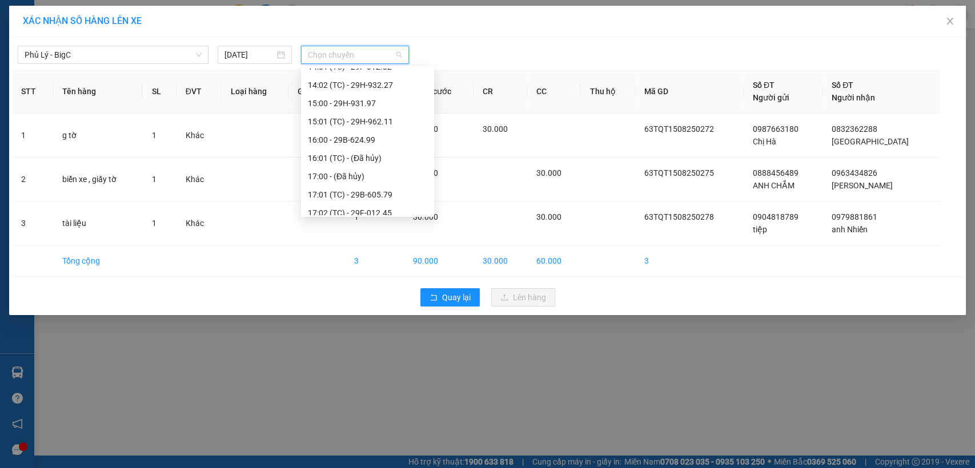
scroll to position [338, 0]
click at [362, 125] on div "16:00 - 29B-624.99" at bounding box center [367, 123] width 119 height 13
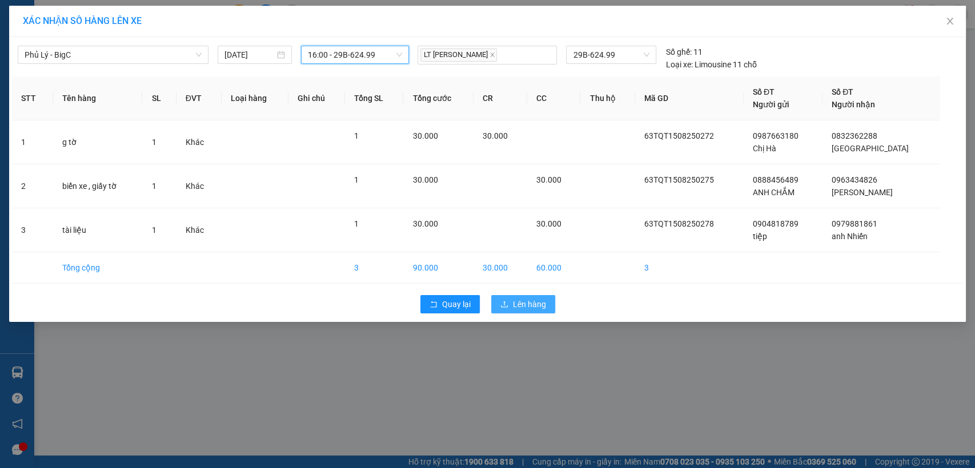
click at [530, 303] on span "Lên hàng" at bounding box center [529, 304] width 33 height 13
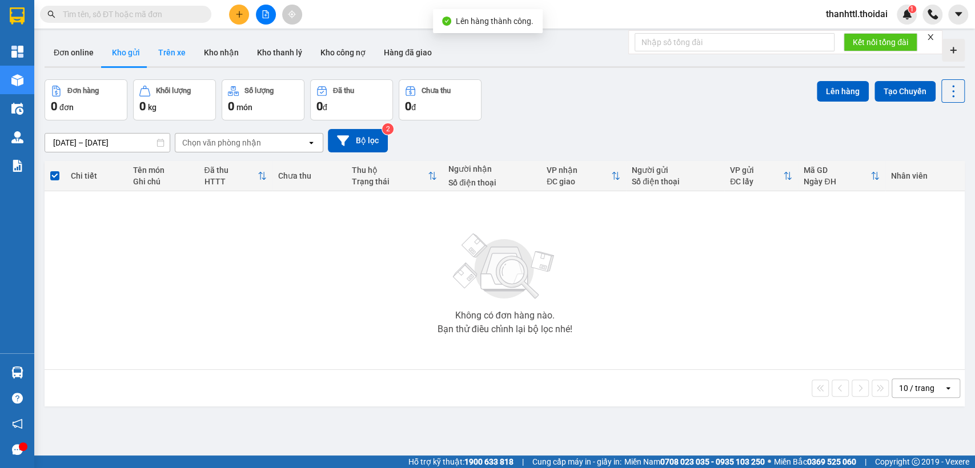
click at [169, 52] on button "Trên xe" at bounding box center [172, 52] width 46 height 27
